Goal: Information Seeking & Learning: Learn about a topic

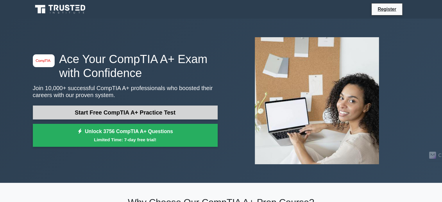
click at [102, 112] on link "Start Free CompTIA A+ Practice Test" at bounding box center [125, 113] width 185 height 14
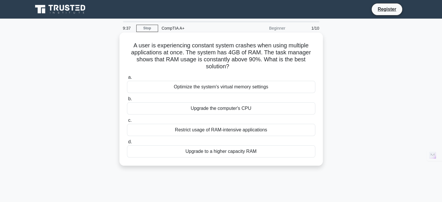
click at [192, 130] on div "Restrict usage of RAM-intensive applications" at bounding box center [221, 130] width 188 height 12
click at [127, 122] on input "c. Restrict usage of RAM-intensive applications" at bounding box center [127, 121] width 0 height 4
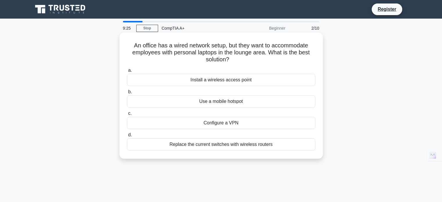
click at [208, 77] on div "Install a wireless access point" at bounding box center [221, 80] width 188 height 12
click at [127, 72] on input "a. Install a wireless access point" at bounding box center [127, 71] width 0 height 4
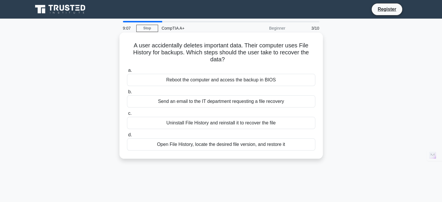
click at [202, 144] on div "Open File History, locate the desired file version, and restore it" at bounding box center [221, 144] width 188 height 12
click at [127, 137] on input "d. Open File History, locate the desired file version, and restore it" at bounding box center [127, 135] width 0 height 4
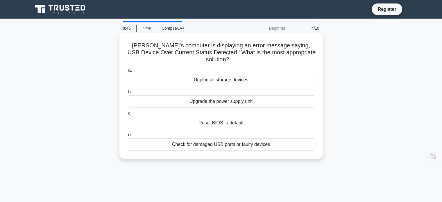
click at [198, 143] on div "Check for damaged USB ports or faulty devices" at bounding box center [221, 144] width 188 height 12
click at [127, 137] on input "d. Check for damaged USB ports or faulty devices" at bounding box center [127, 135] width 0 height 4
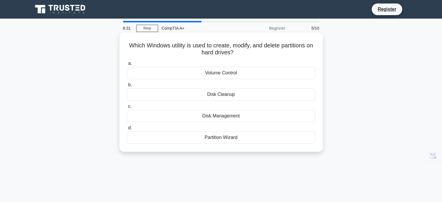
click at [237, 117] on div "Disk Management" at bounding box center [221, 116] width 188 height 12
click at [127, 108] on input "c. Disk Management" at bounding box center [127, 107] width 0 height 4
click at [221, 139] on div "Thunderbolt port" at bounding box center [221, 137] width 188 height 12
click at [127, 130] on input "d. Thunderbolt port" at bounding box center [127, 128] width 0 height 4
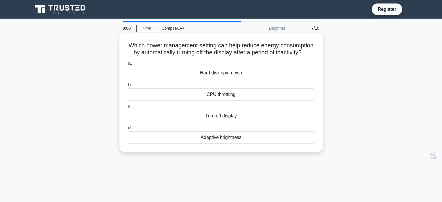
click at [227, 122] on div "Turn off display" at bounding box center [221, 116] width 188 height 12
click at [127, 108] on input "c. Turn off display" at bounding box center [127, 107] width 0 height 4
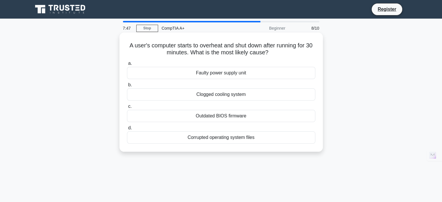
click at [229, 96] on div "Clogged cooling system" at bounding box center [221, 94] width 188 height 12
click at [127, 87] on input "b. Clogged cooling system" at bounding box center [127, 85] width 0 height 4
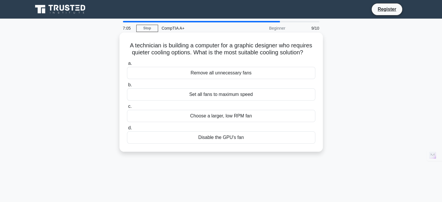
click at [235, 76] on div "Remove all unnecessary fans" at bounding box center [221, 73] width 188 height 12
click at [127, 65] on input "a. Remove all unnecessary fans" at bounding box center [127, 64] width 0 height 4
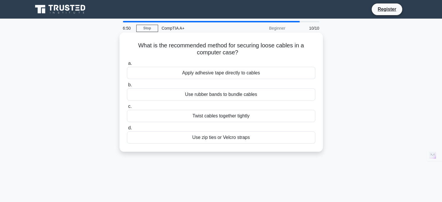
click at [235, 76] on div "Apply adhesive tape directly to cables" at bounding box center [221, 73] width 188 height 12
click at [127, 65] on input "a. Apply adhesive tape directly to cables" at bounding box center [127, 64] width 0 height 4
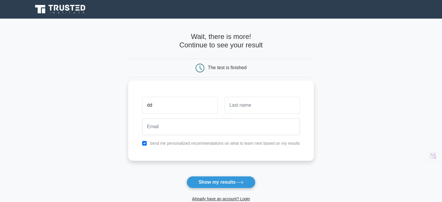
type input "dd"
click at [247, 103] on input "a" at bounding box center [262, 105] width 75 height 17
type input "aa"
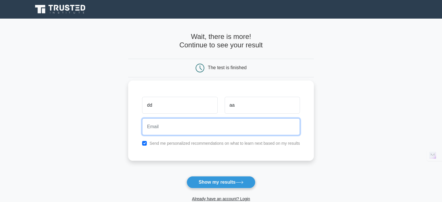
click at [153, 130] on input "email" at bounding box center [221, 126] width 158 height 17
type input "dfdafwf@gmail.com"
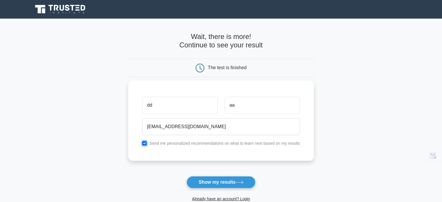
click at [147, 144] on input "checkbox" at bounding box center [144, 143] width 5 height 5
checkbox input "false"
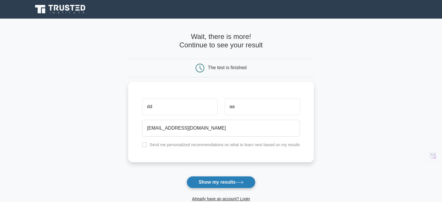
click at [238, 183] on icon at bounding box center [240, 182] width 8 height 3
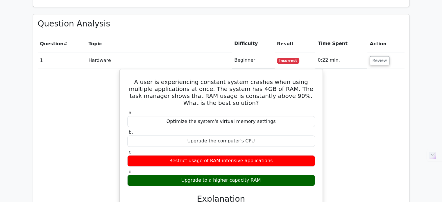
scroll to position [262, 0]
